Goal: Task Accomplishment & Management: Complete application form

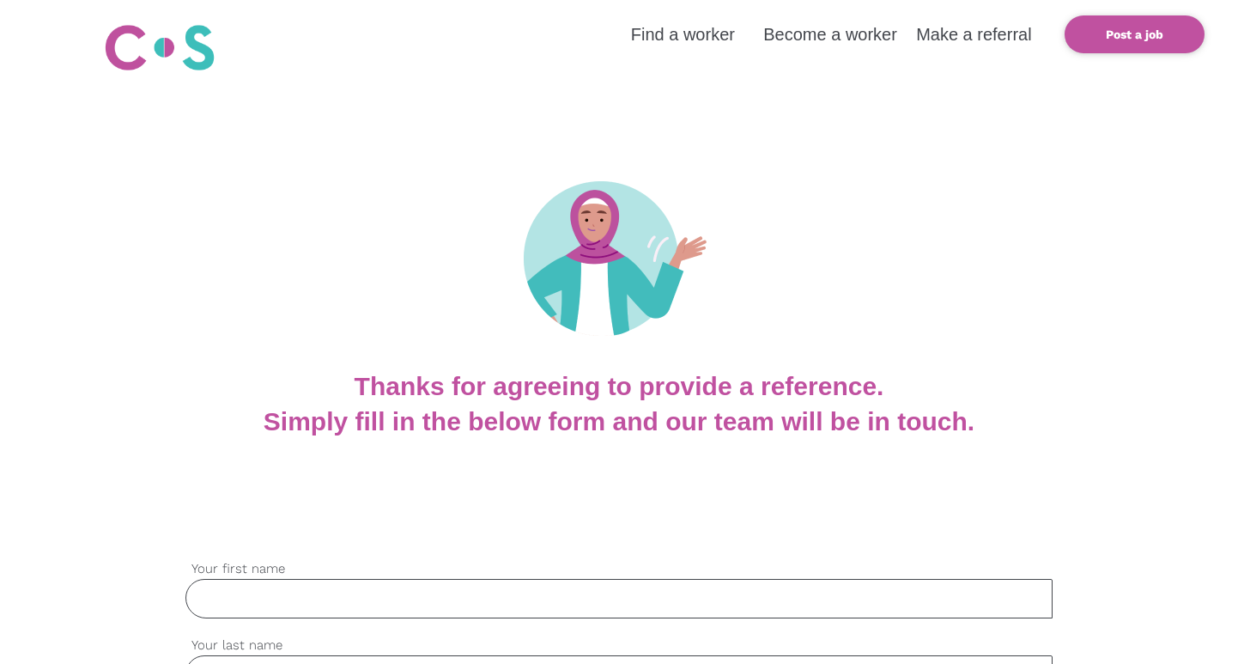
scroll to position [359, 0]
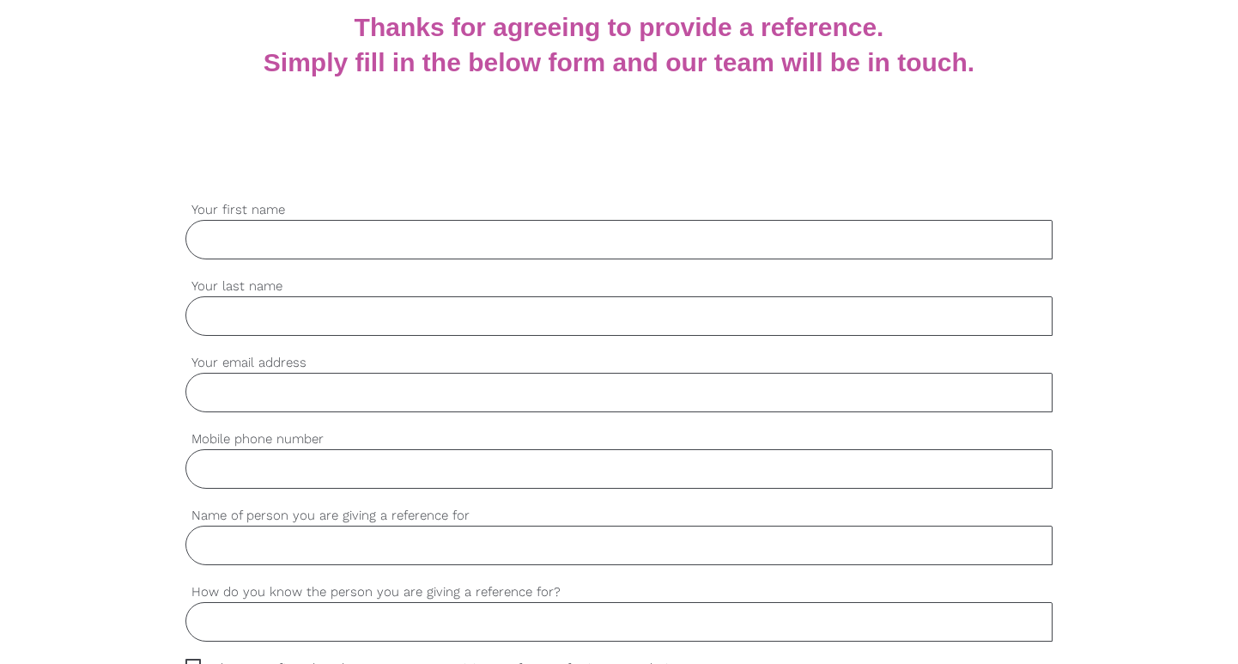
click at [385, 245] on input "Your first name" at bounding box center [618, 239] width 866 height 39
type input "[PERSON_NAME]"
type input "Rimal"
type input "rimalsuzata44@gmail.com"
click at [281, 471] on input "Mobile phone number" at bounding box center [618, 468] width 866 height 39
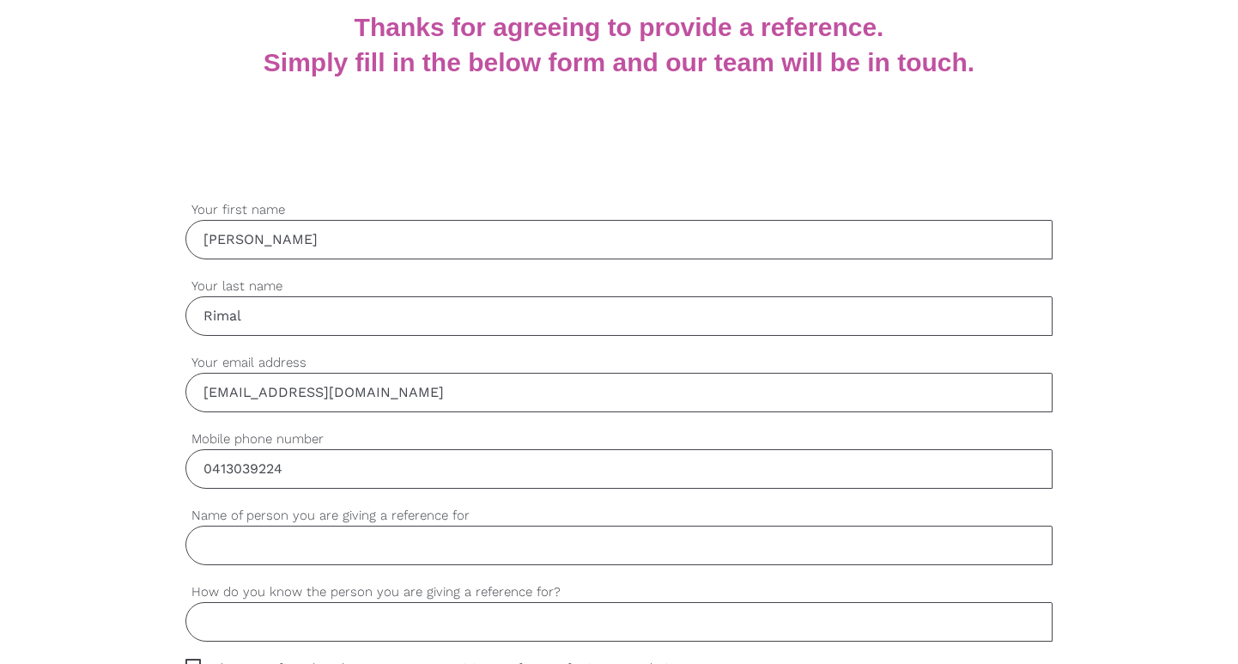
type input "0413039224"
click at [282, 556] on input "Name of person you are giving a reference for" at bounding box center [618, 544] width 866 height 39
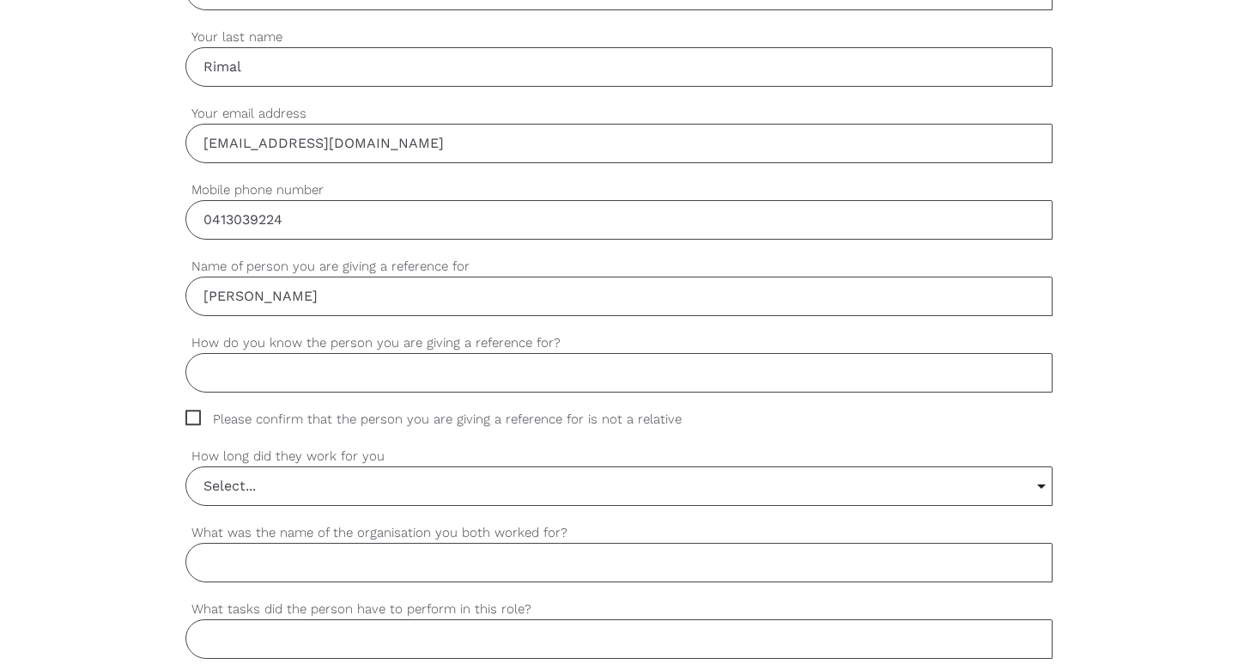
scroll to position [608, 0]
type input "Bijaya Acharya"
click at [391, 374] on input "How do you know the person you are giving a reference for?" at bounding box center [618, 372] width 866 height 39
type input "w"
type input "He used to work with me"
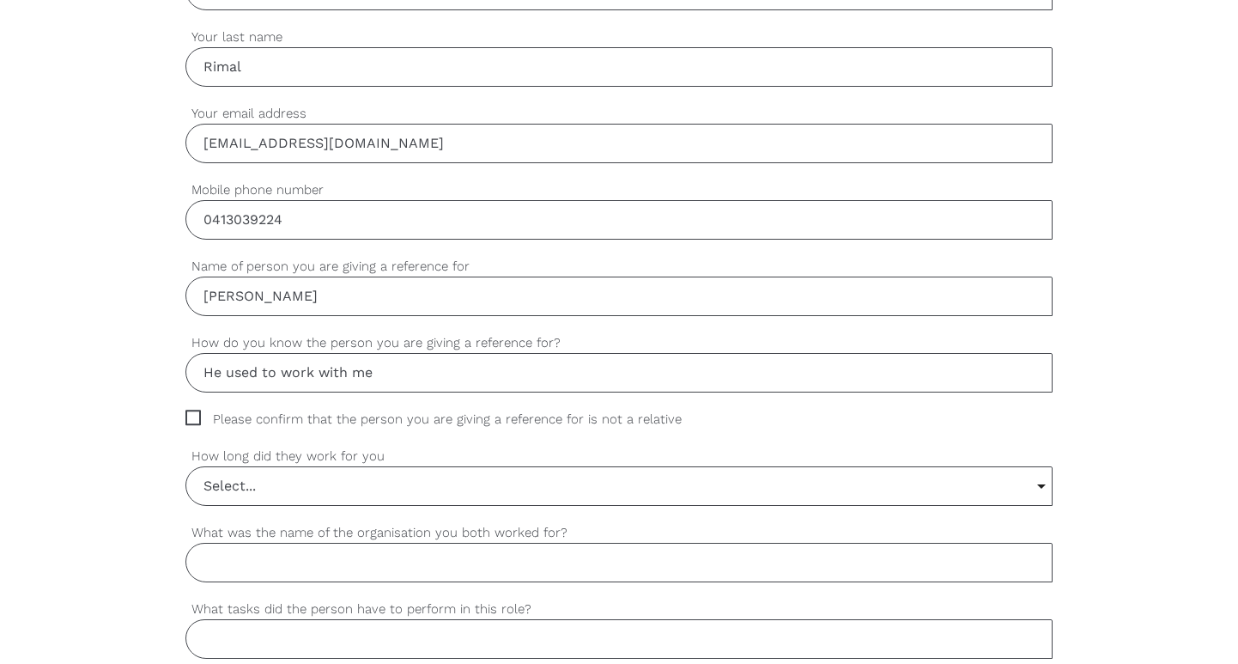
click at [194, 411] on span "Please confirm that the person you are giving a reference for is not a relative" at bounding box center [449, 420] width 529 height 20
click at [194, 411] on input "Please confirm that the person you are giving a reference for is not a relative" at bounding box center [190, 415] width 11 height 11
checkbox input "true"
click at [315, 475] on input "Select..." at bounding box center [618, 486] width 865 height 38
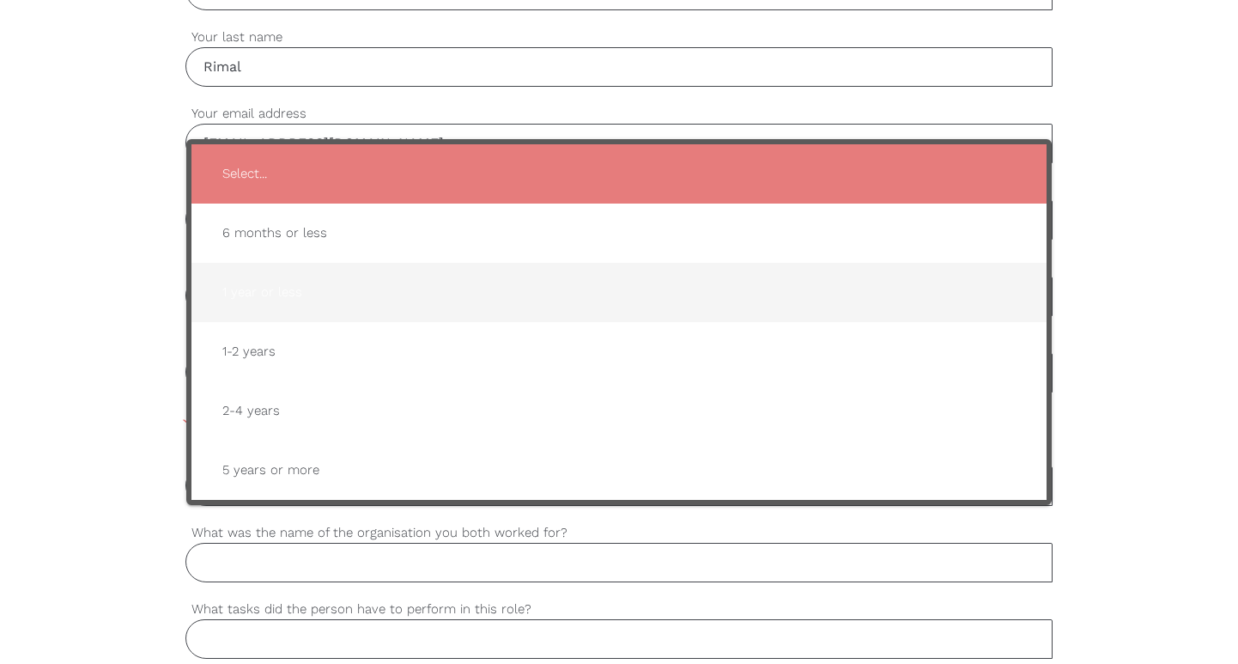
click at [300, 285] on span "1 year or less" at bounding box center [619, 292] width 821 height 42
type input "1 year or less"
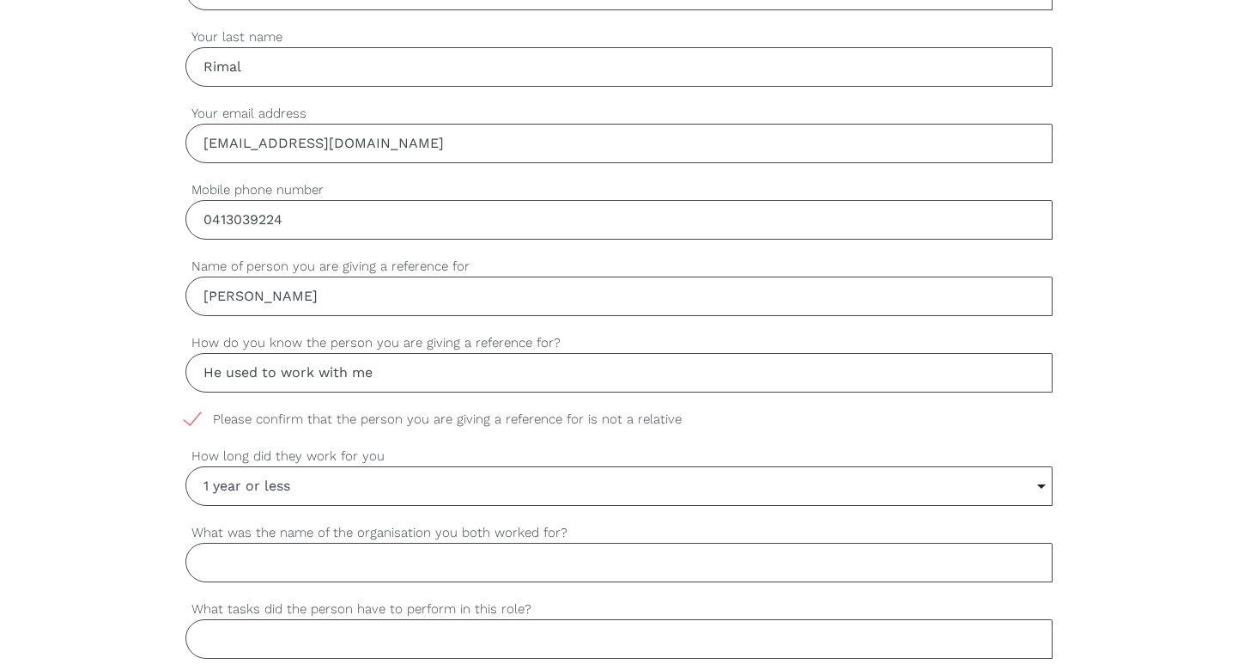
click at [361, 563] on input "What was the name of the organisation you both worked for?" at bounding box center [618, 562] width 866 height 39
type input "S"
click at [256, 557] on input "What was the name of the organisation you both worked for?" at bounding box center [618, 562] width 866 height 39
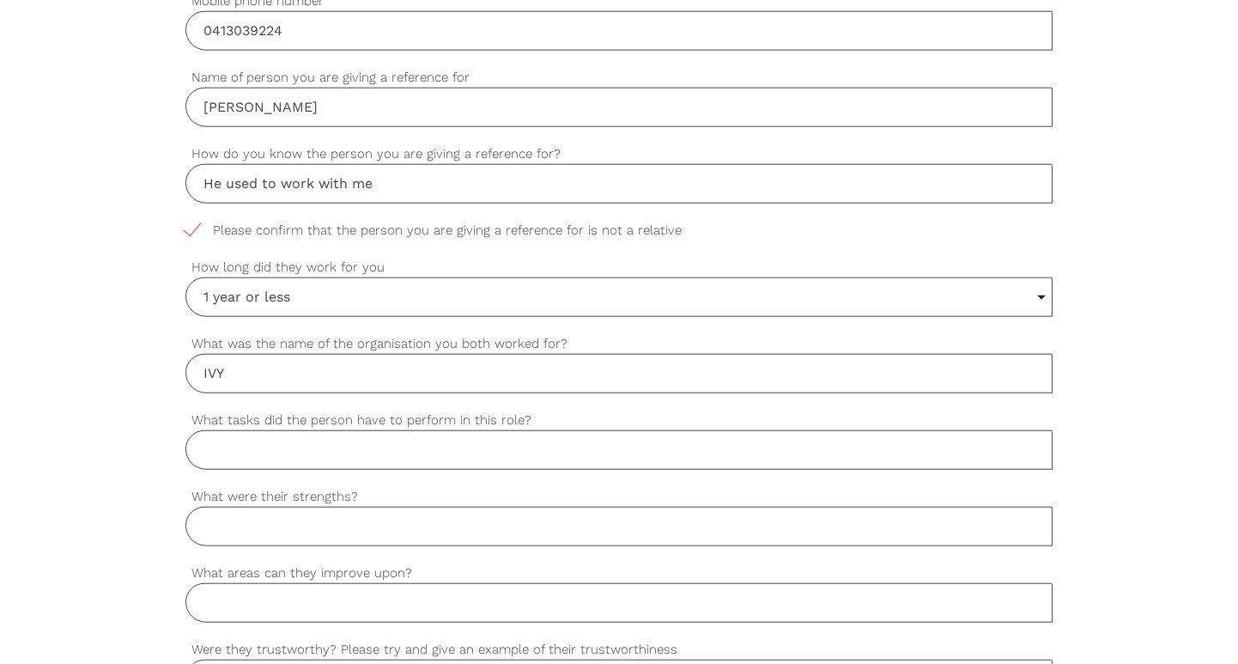
scroll to position [800, 0]
type input "I"
type input "Attainable care"
click at [257, 438] on input "What tasks did the person have to perform in this role?" at bounding box center [618, 446] width 866 height 39
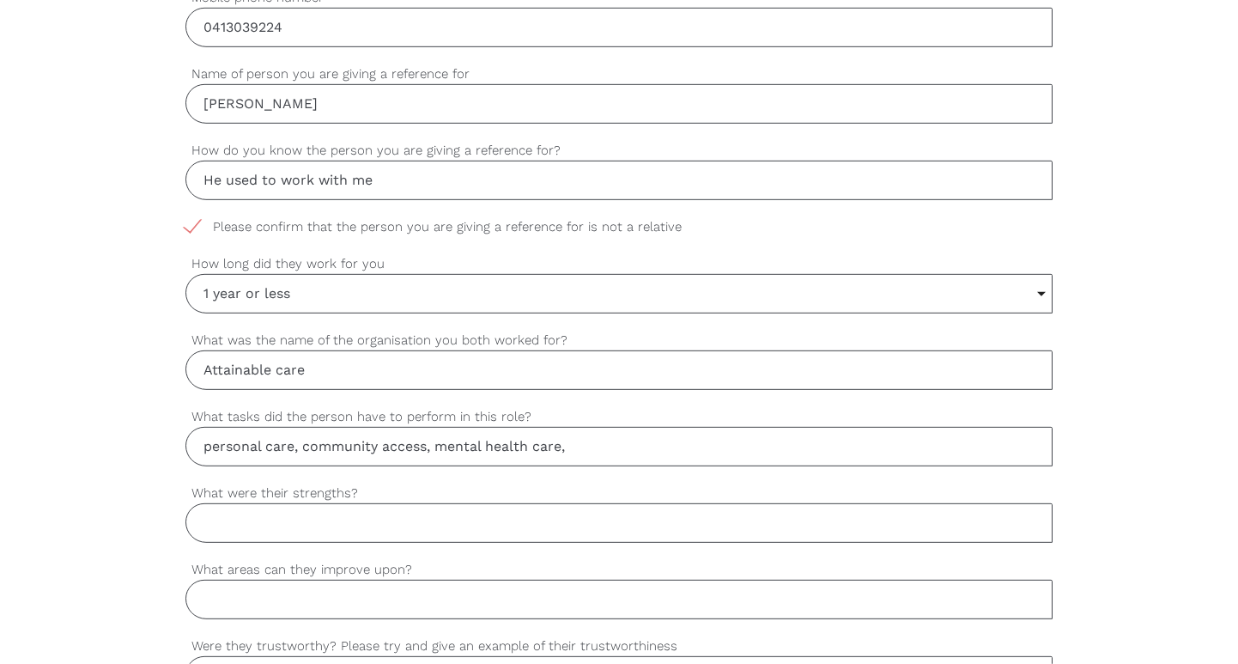
click at [202, 440] on input "personal care, community access, mental health care," at bounding box center [618, 446] width 866 height 39
click at [619, 445] on input "1 to 1 personal care, community access, mental health care," at bounding box center [618, 446] width 866 height 39
type input "1 to 1 personal care, community access, mental health care"
click at [416, 529] on input "What were their strengths?" at bounding box center [618, 522] width 866 height 39
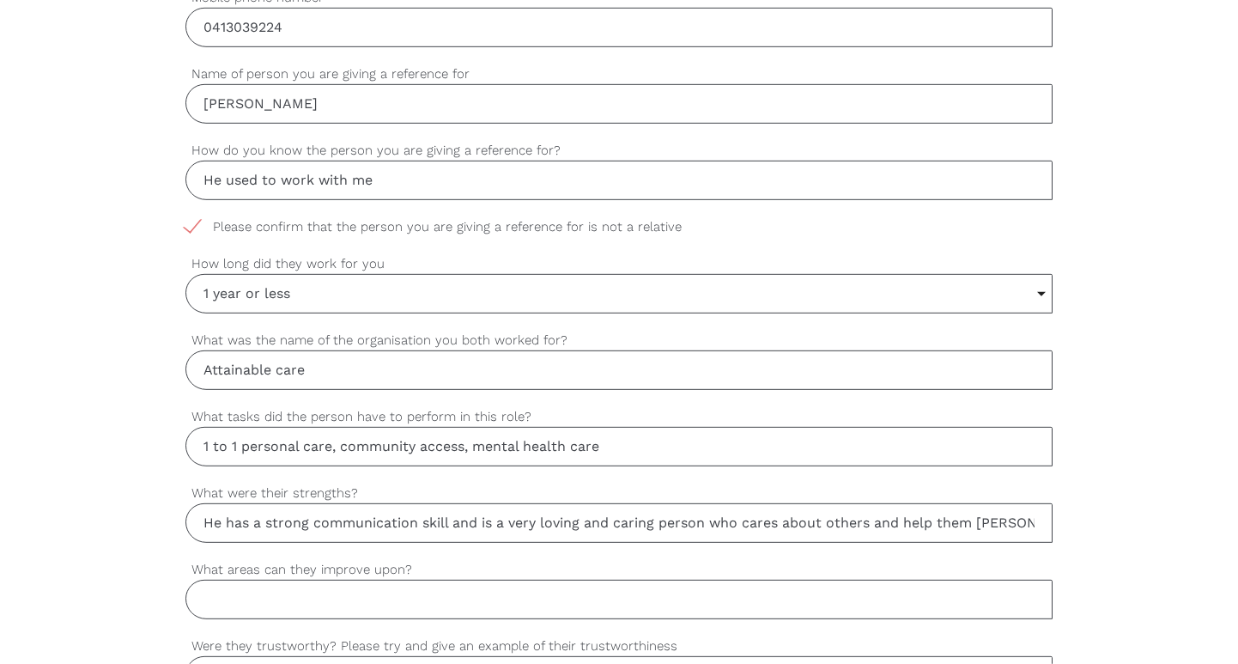
type input "He has a strong communication skill and is a very loving and caring person who …"
click at [324, 586] on input "What areas can they improve upon?" at bounding box center [618, 599] width 866 height 39
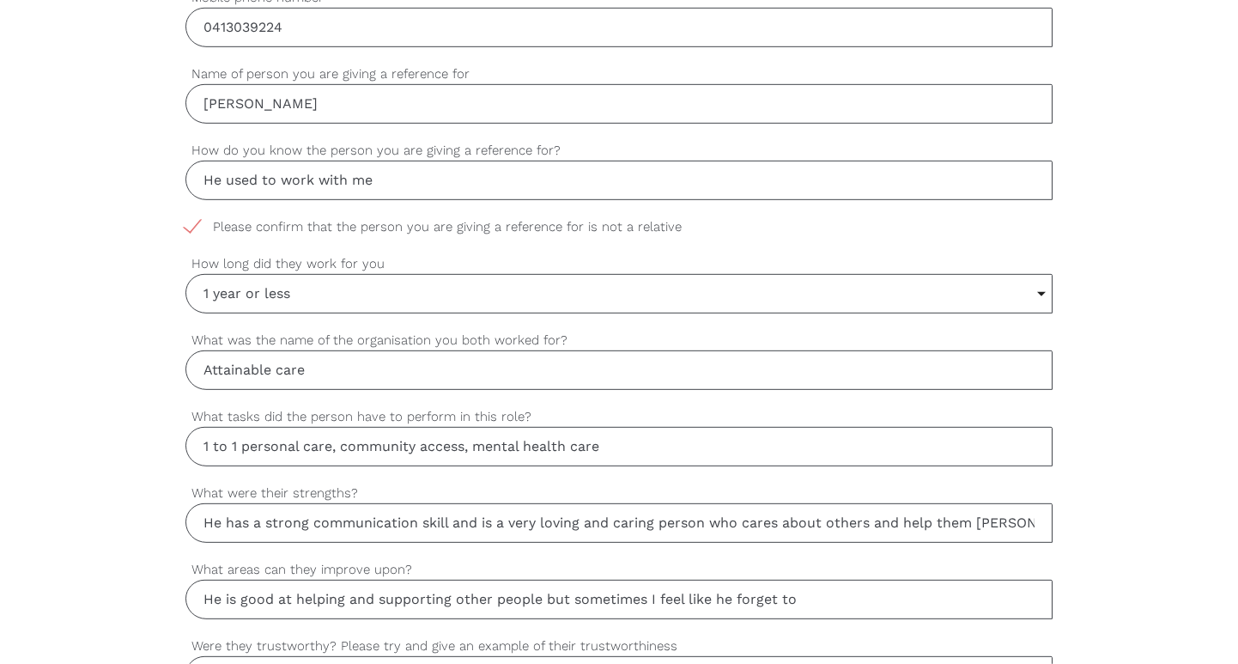
click at [780, 594] on input "He is good at helping and supporting other people but sometimes I feel like he …" at bounding box center [618, 599] width 866 height 39
click at [816, 597] on input "He is good at helping and supporting other people but sometimes I feel like he …" at bounding box center [618, 599] width 866 height 39
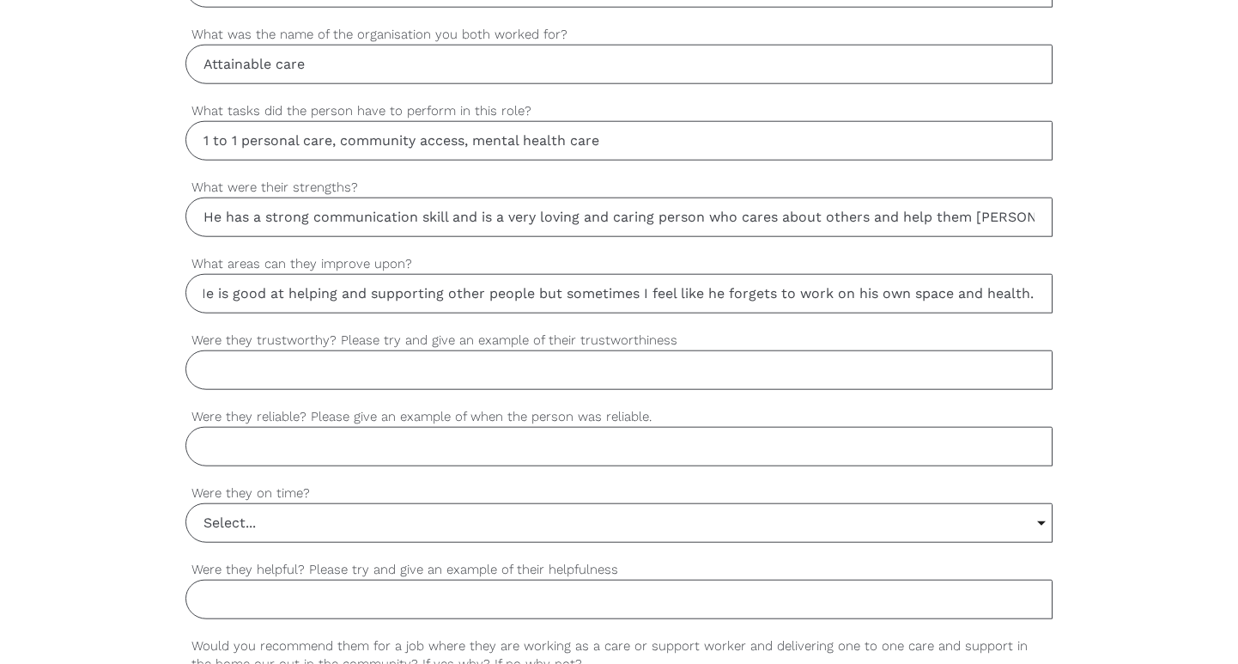
scroll to position [1149, 0]
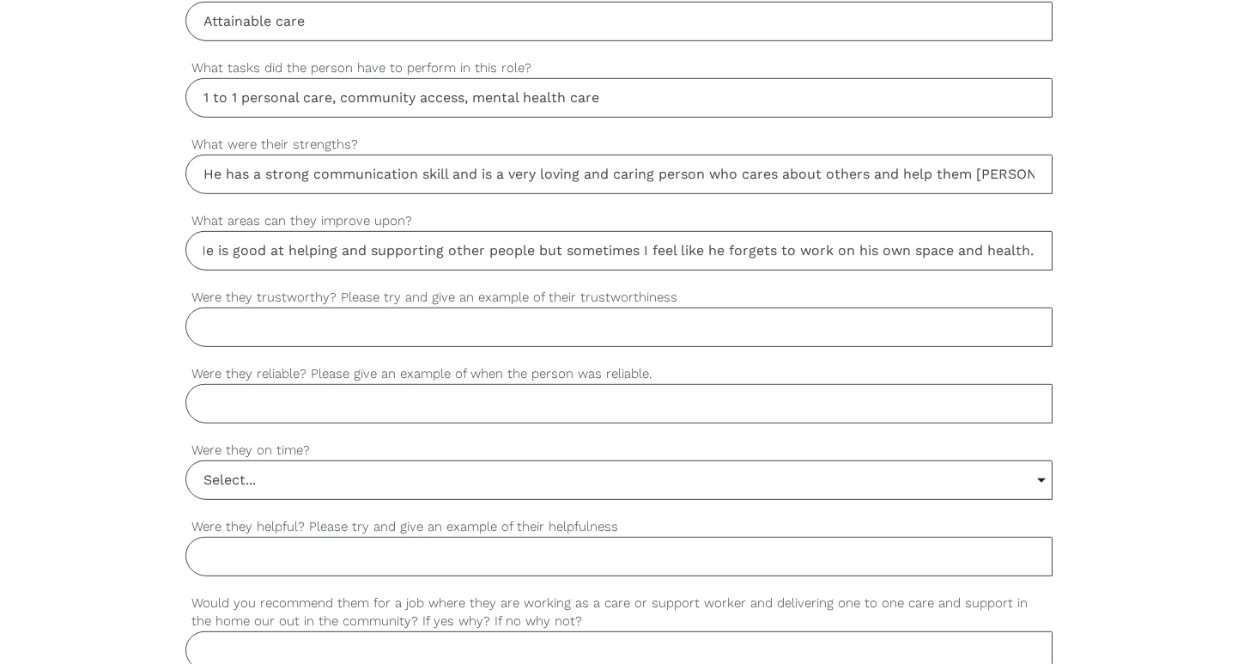
type input "He is good at helping and supporting other people but sometimes I feel like he …"
click at [336, 319] on input "Were they trustworthy? Please try and give an example of their trustworthiness" at bounding box center [618, 326] width 866 height 39
type input "h"
type input "H"
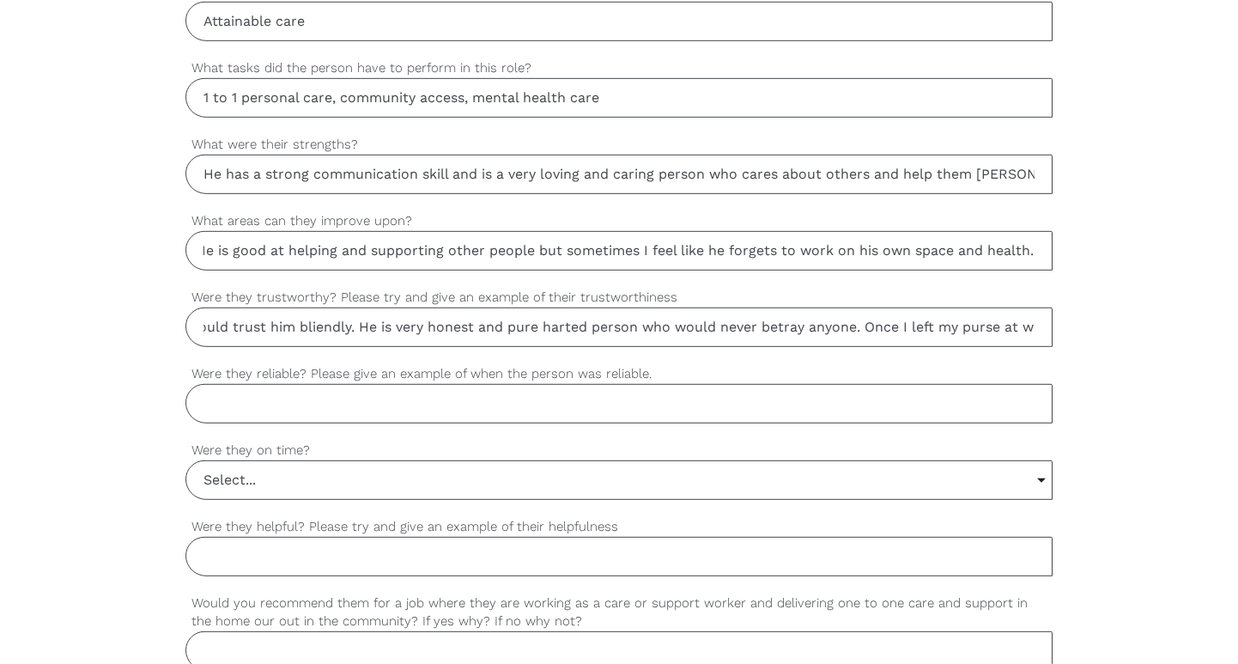
scroll to position [0, 0]
click at [336, 319] on input "I could trust him bliendly. He is very honest and pure harted person who would …" at bounding box center [618, 326] width 866 height 39
click at [907, 326] on input "I could trust him bliendly. He is very honest and pure harted person who would …" at bounding box center [618, 326] width 866 height 39
click at [423, 399] on input "Were they reliable? Please give an example of when the person was reliable." at bounding box center [618, 403] width 866 height 39
click at [898, 321] on input "I could trust him bliendly. He is very honest and pure harted person who would …" at bounding box center [618, 326] width 866 height 39
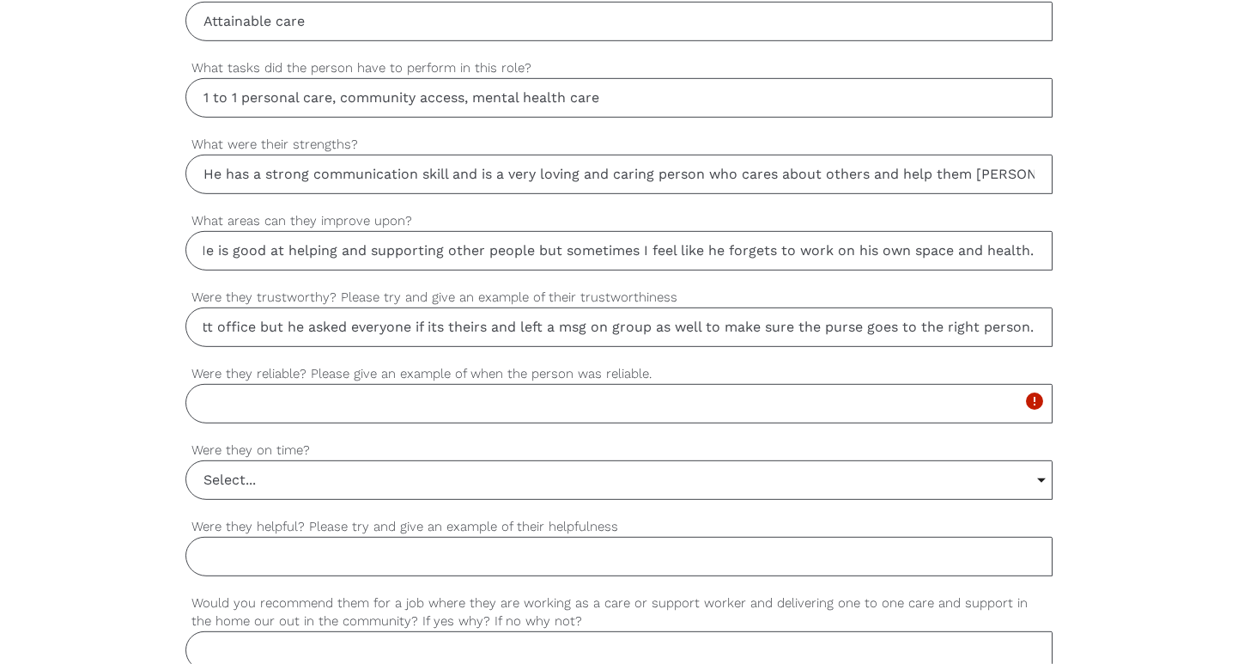
scroll to position [0, 1122]
type input "I could trust him bliendly. He is very honest and pure harted person who would …"
click at [548, 394] on input "Were they reliable? Please give an example of when the person was reliable." at bounding box center [618, 403] width 866 height 39
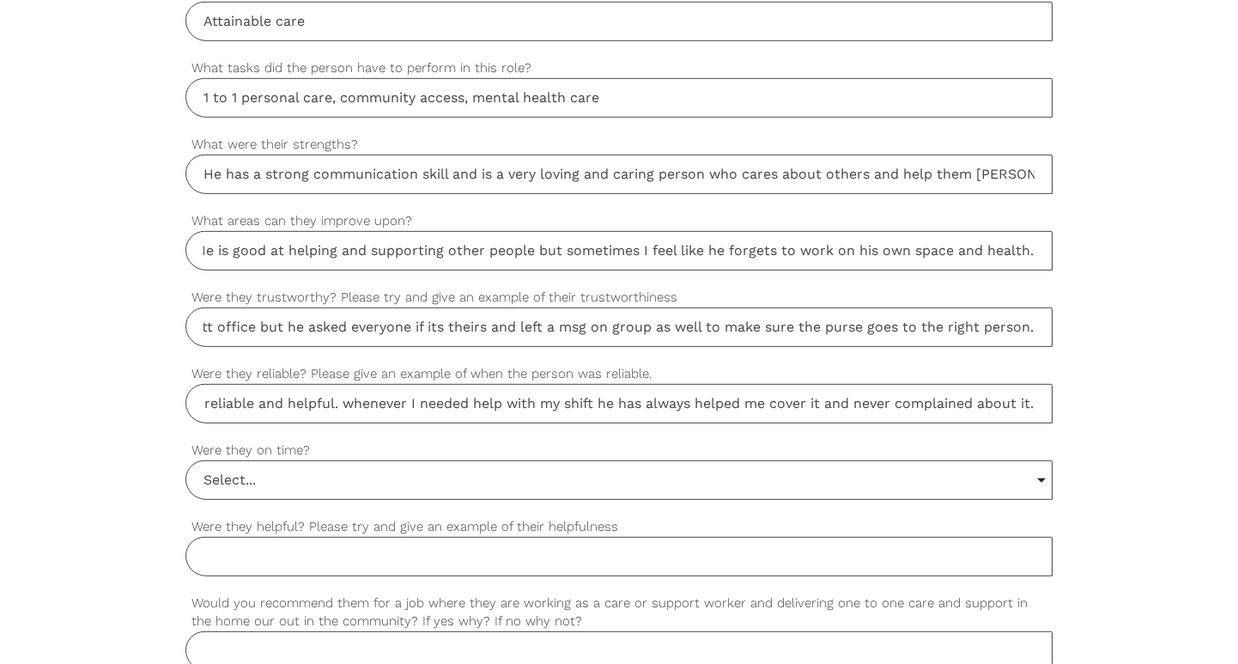
scroll to position [0, 79]
type input "He is very reliable and helpful. whenever I needed help with my shift he has al…"
click at [350, 472] on input "Select..." at bounding box center [618, 480] width 865 height 38
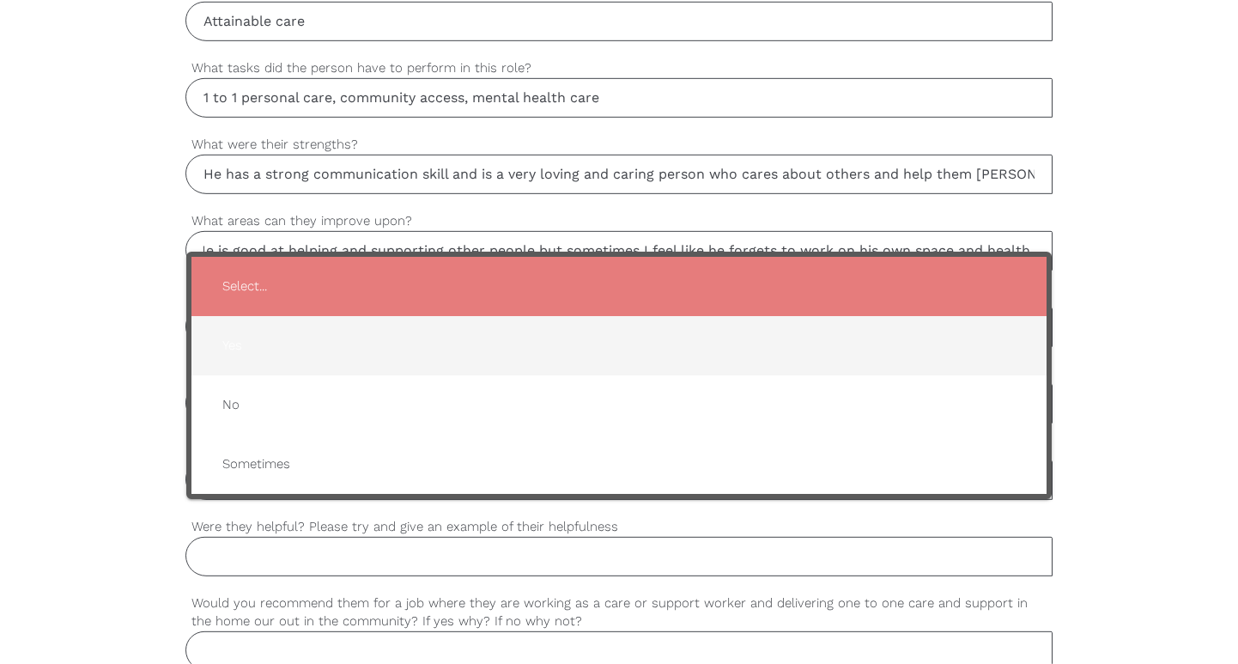
click at [305, 328] on span "Yes" at bounding box center [619, 346] width 821 height 42
type input "Yes"
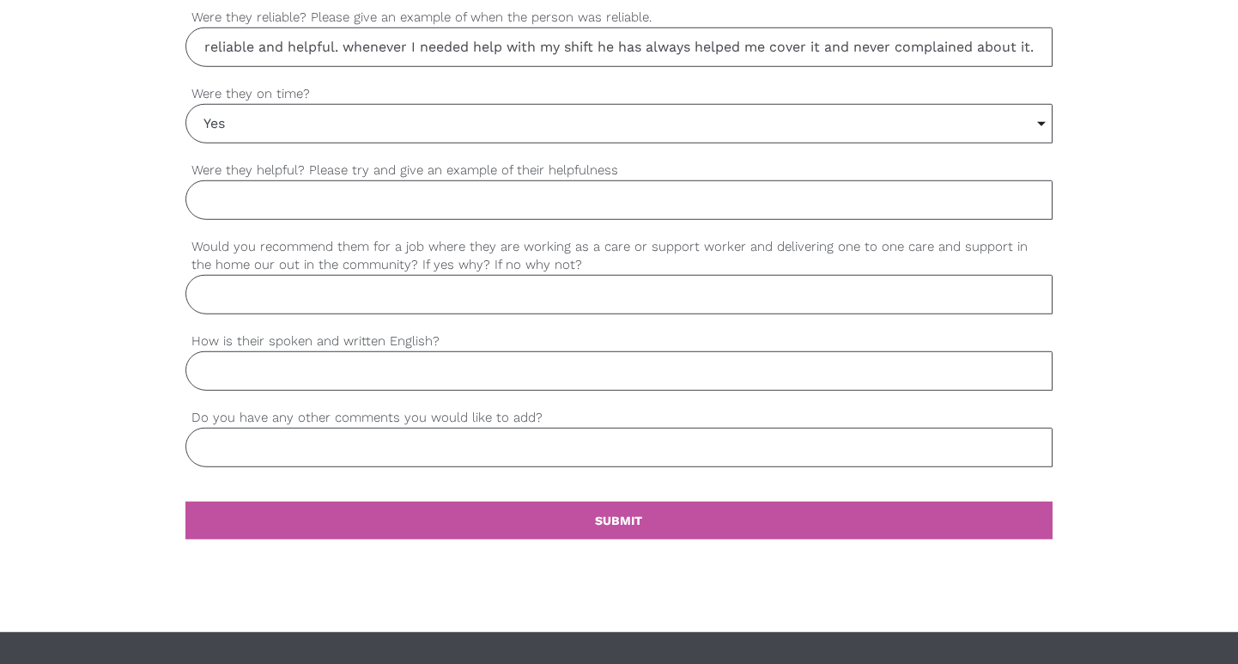
scroll to position [1506, 0]
click at [353, 189] on input "Were they helpful? Please try and give an example of their helpfulness" at bounding box center [618, 198] width 866 height 39
type input "H"
type input "b"
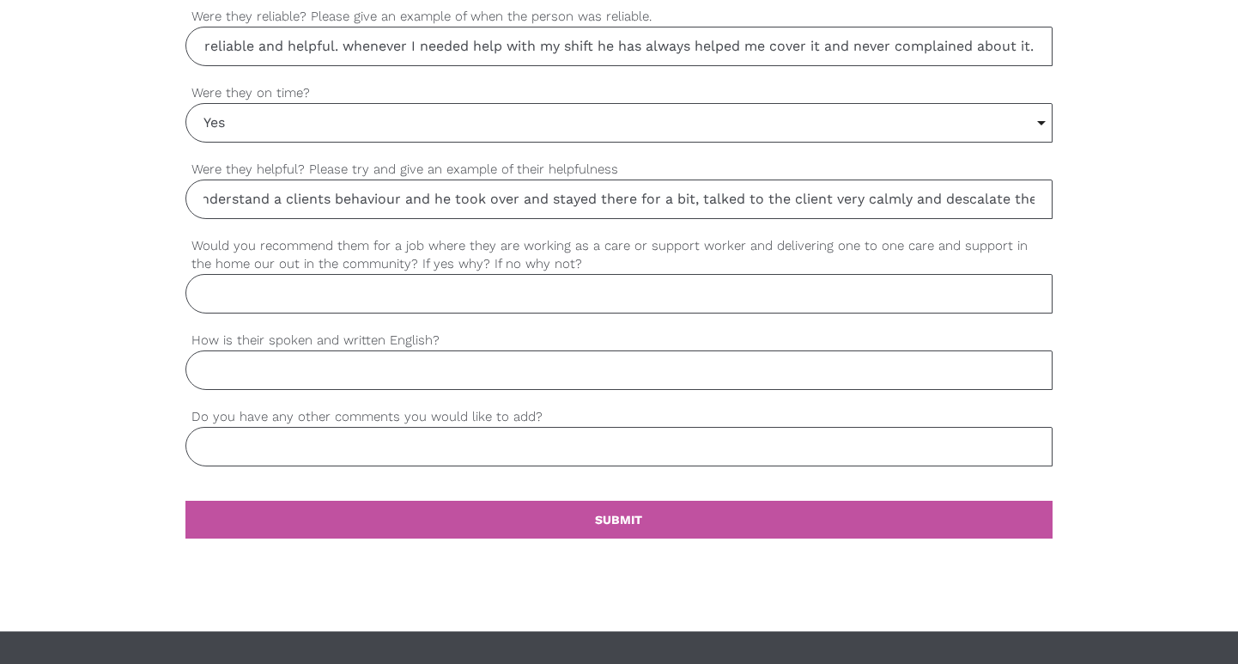
click at [897, 189] on input "Bijaya is the best person to work with. He dose his job perfectly and try to pu…" at bounding box center [618, 198] width 866 height 39
click at [1041, 191] on input "Bijaya is the best person to work with. He dose his job perfectly and try to pu…" at bounding box center [618, 198] width 866 height 39
type input "Bijaya is the best person to work with. He dose his job perfectly and try to pu…"
click at [369, 281] on input "Would you recommend them for a job where they are working as a care or support …" at bounding box center [618, 293] width 866 height 39
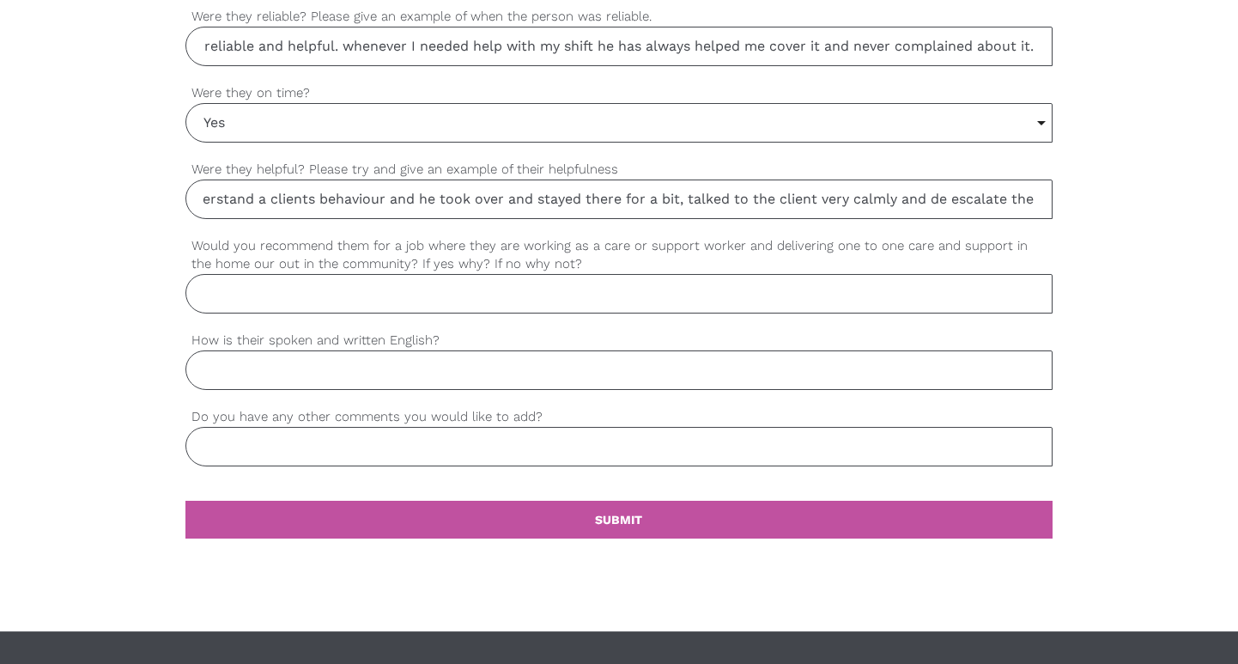
click at [415, 288] on input "Would you recommend them for a job where they are working as a care or support …" at bounding box center [618, 293] width 866 height 39
type input "Yes, I would strongly recommend him to work as a care or support worker."
click at [353, 367] on input "How is their spoken and written English?" at bounding box center [618, 369] width 866 height 39
type input "he has a strong communication skill and writing as well."
click at [332, 427] on input "Do you have any other comments you would like to add?" at bounding box center [618, 446] width 866 height 39
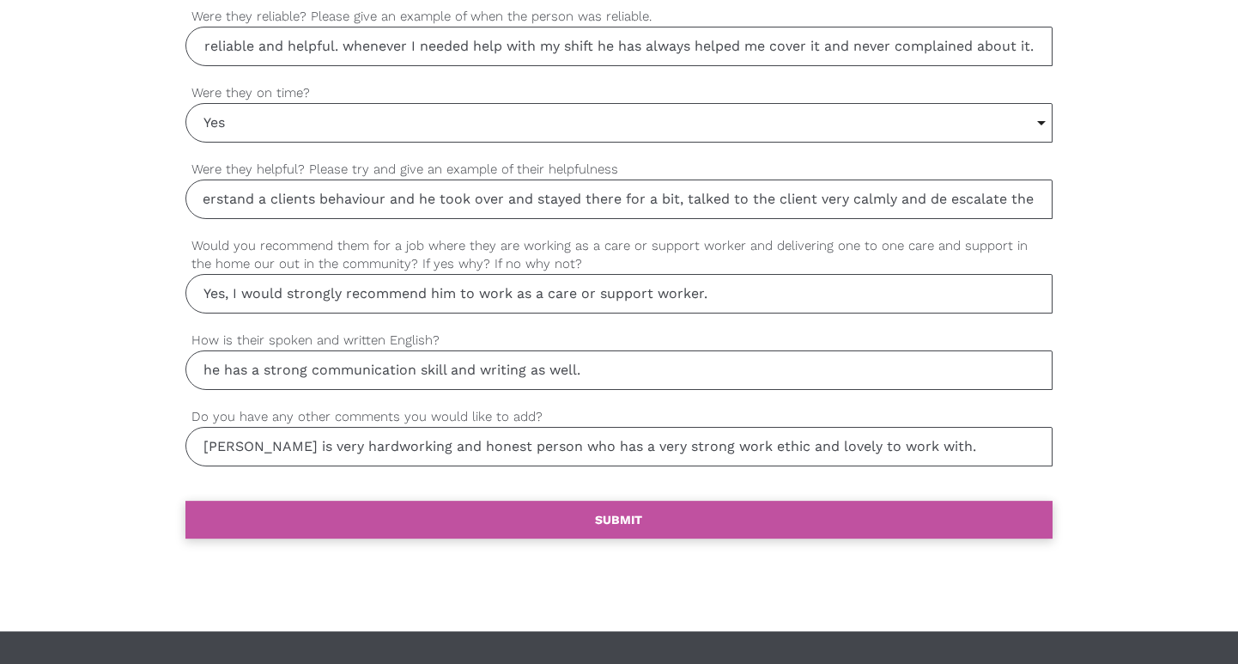
type input "Bijaya is very hardworking and honest person who has a very strong work ethic a…"
click at [563, 514] on link "settings SUBMIT" at bounding box center [618, 520] width 866 height 38
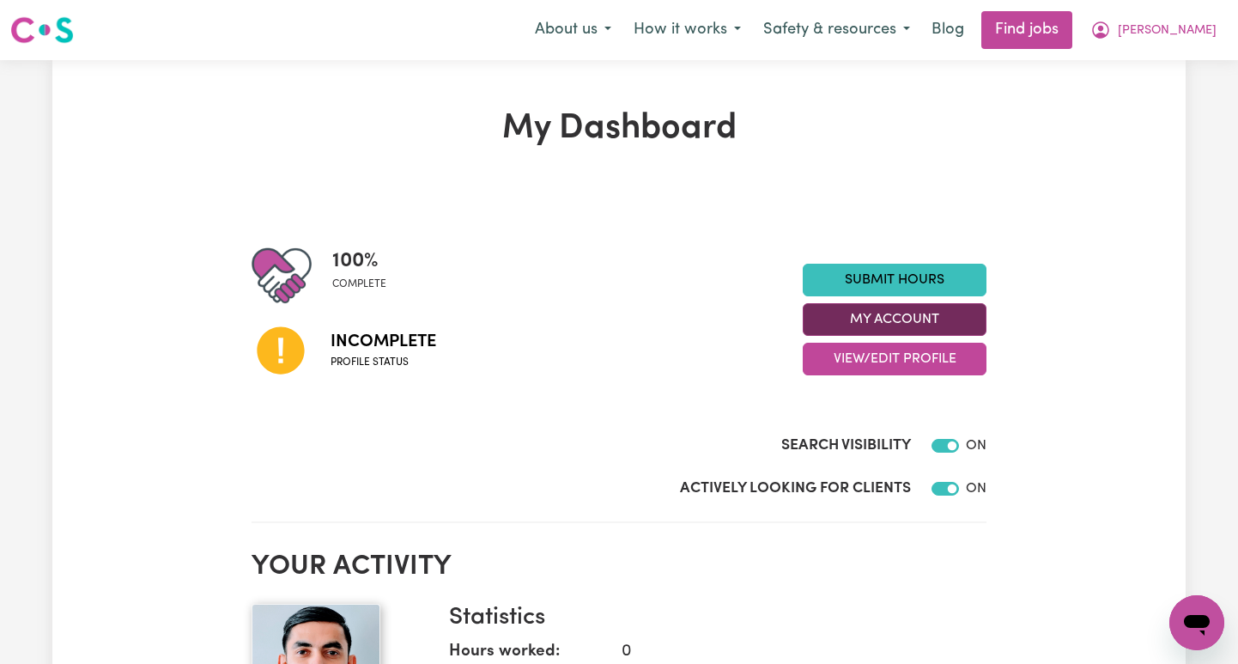
click at [920, 325] on button "My Account" at bounding box center [895, 319] width 184 height 33
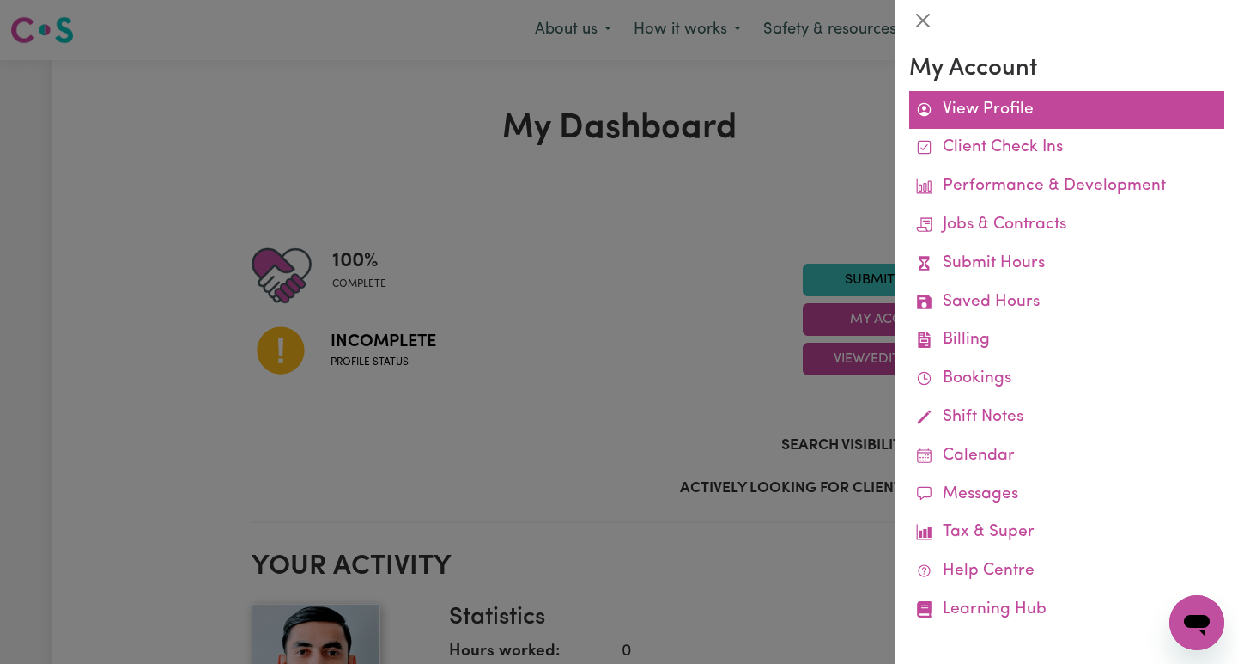
click at [1019, 105] on link "View Profile" at bounding box center [1066, 110] width 315 height 39
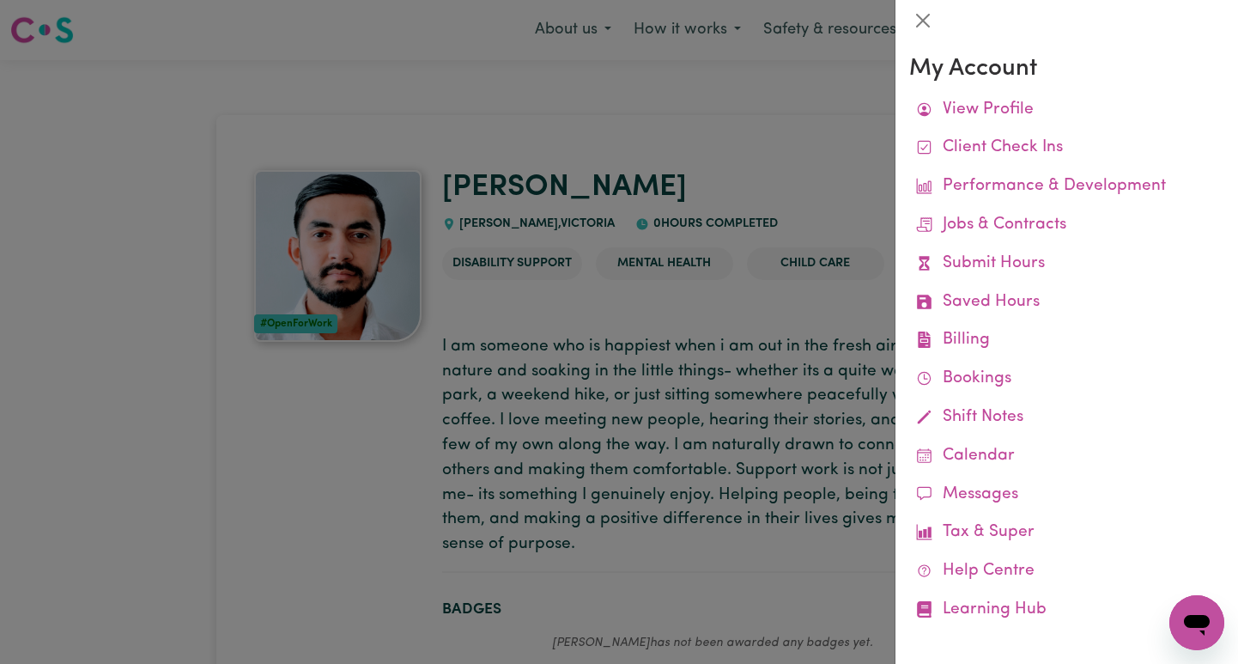
click at [794, 150] on div at bounding box center [619, 332] width 1238 height 664
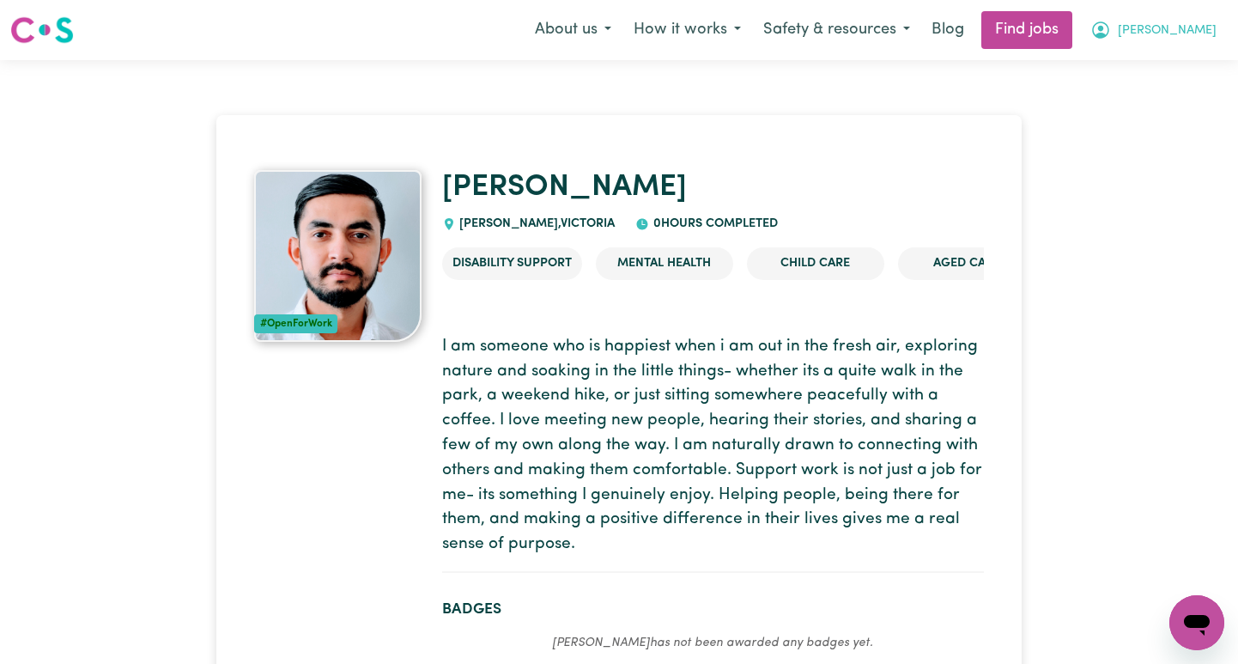
click at [1193, 24] on span "Bijaya" at bounding box center [1167, 30] width 99 height 19
click at [1167, 61] on link "My Account" at bounding box center [1159, 67] width 136 height 33
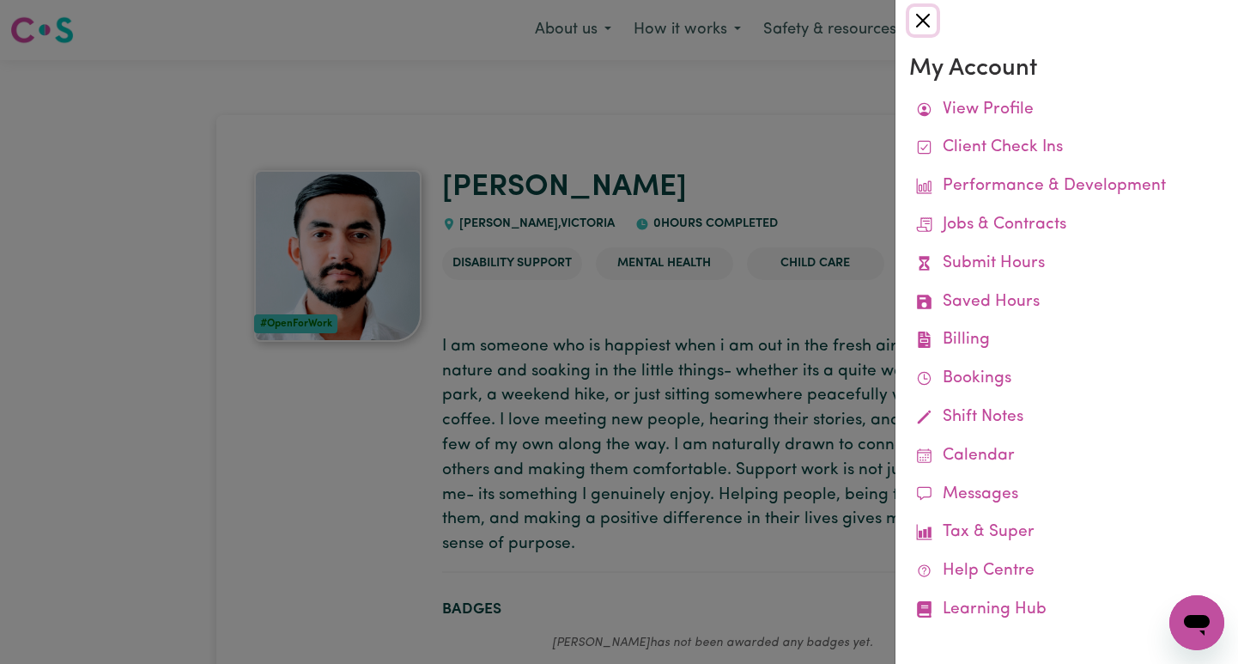
click at [926, 18] on button "Close" at bounding box center [922, 20] width 27 height 27
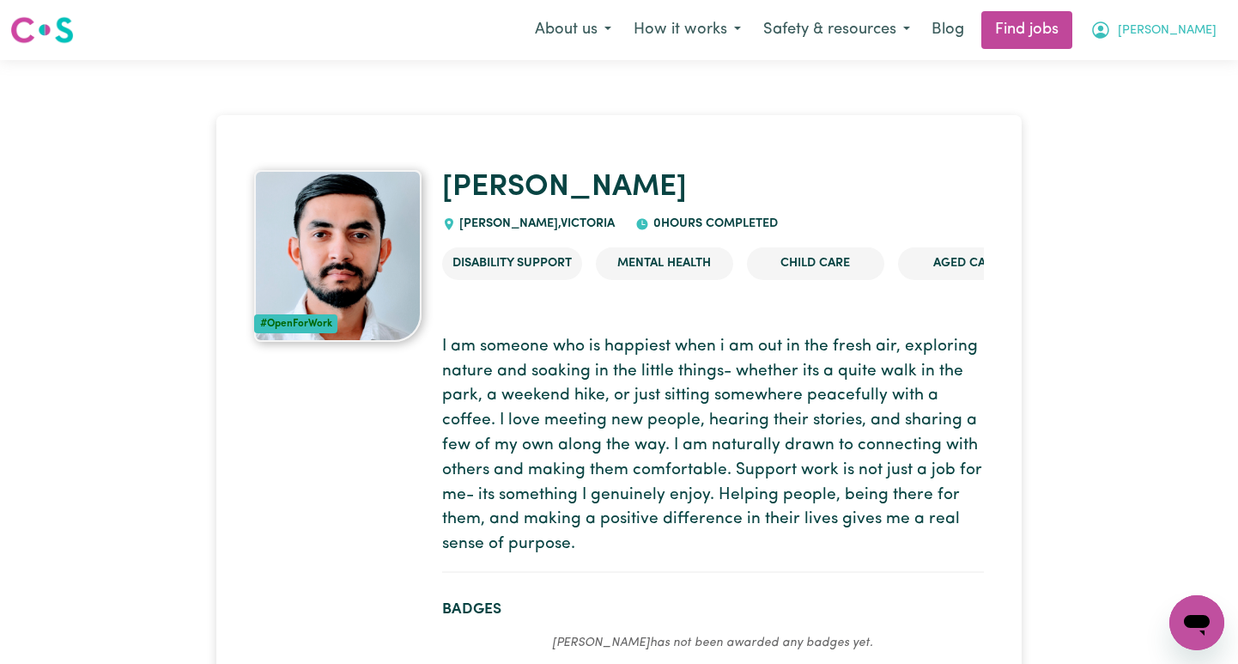
click at [1199, 30] on span "Bijaya" at bounding box center [1167, 30] width 99 height 19
click at [1138, 105] on link "My Dashboard" at bounding box center [1159, 98] width 136 height 33
